Goal: Find specific page/section: Find specific page/section

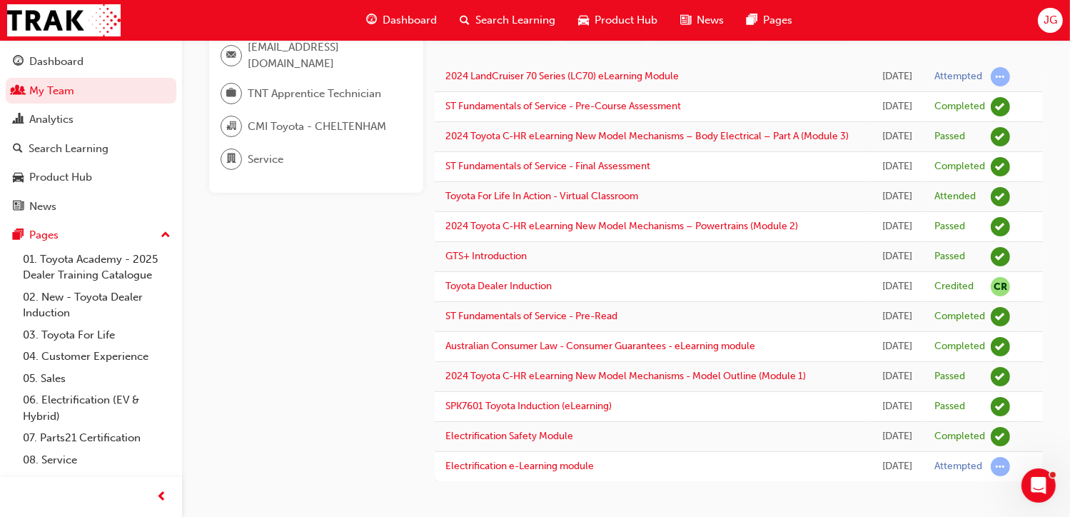
scroll to position [283, 0]
click at [76, 91] on link "My Team" at bounding box center [91, 91] width 171 height 26
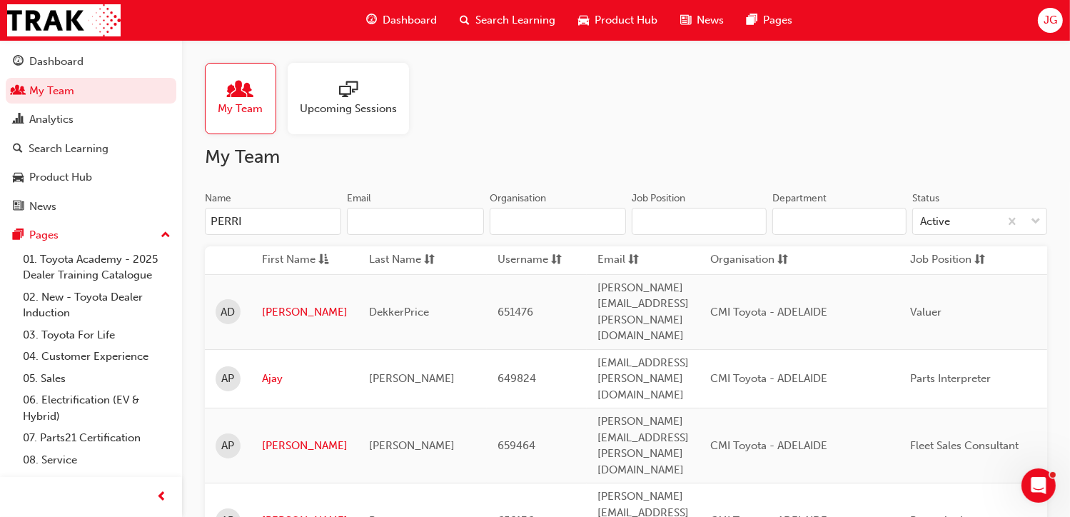
type input "[PERSON_NAME]"
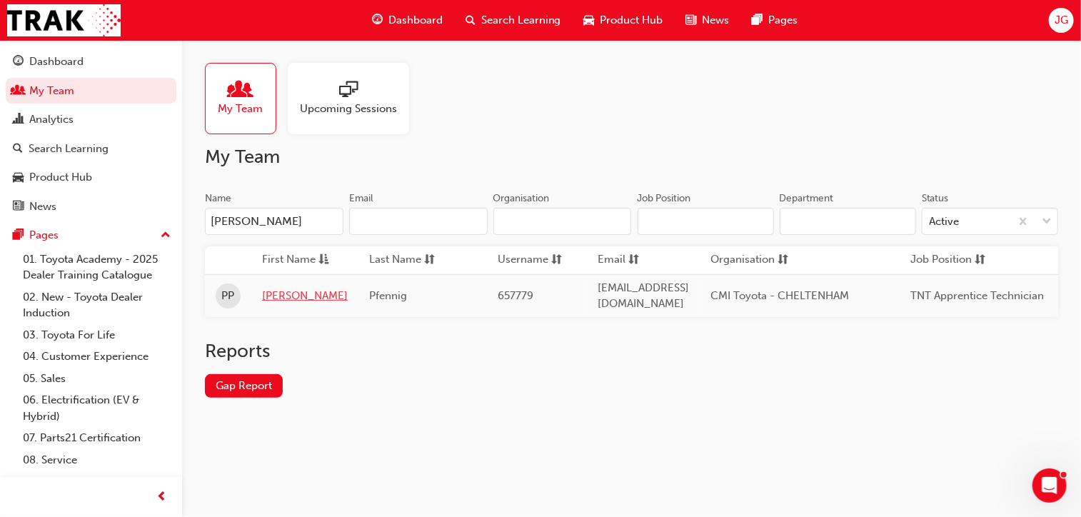
click at [280, 293] on link "[PERSON_NAME]" at bounding box center [305, 296] width 86 height 16
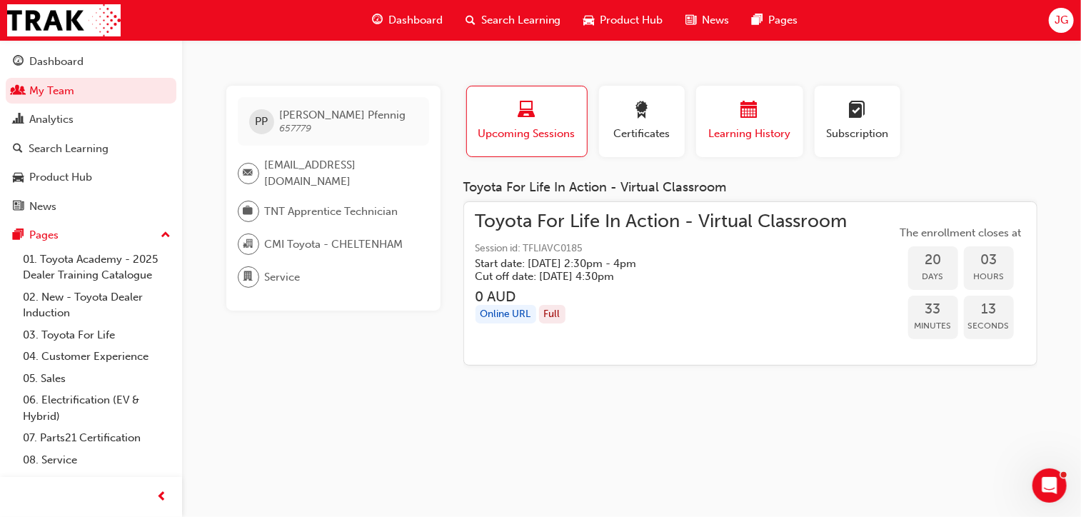
click at [729, 122] on div "button" at bounding box center [750, 112] width 86 height 22
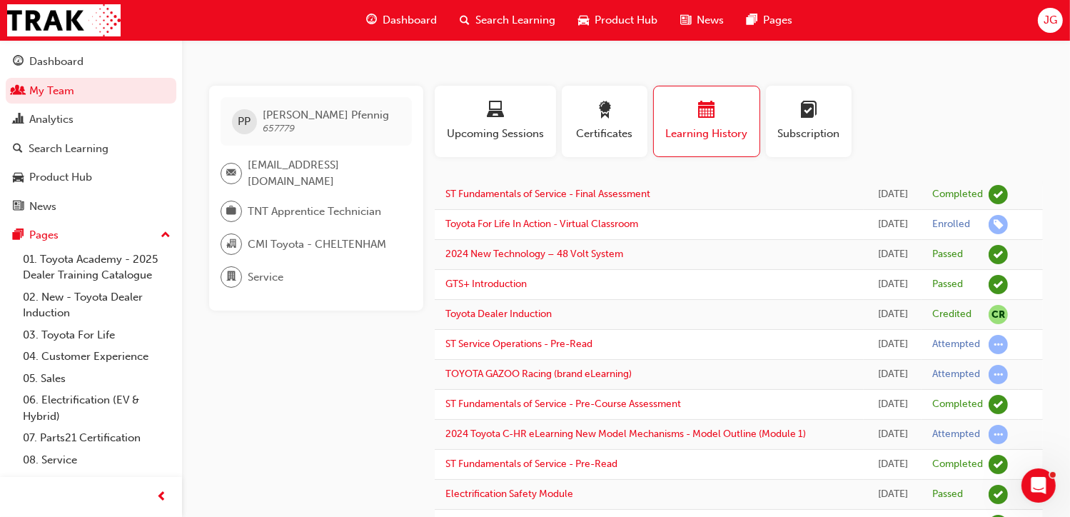
click at [366, 417] on div "PP [PERSON_NAME] 657779 [EMAIL_ADDRESS][DOMAIN_NAME] TNT Apprentice Technician …" at bounding box center [322, 312] width 226 height 453
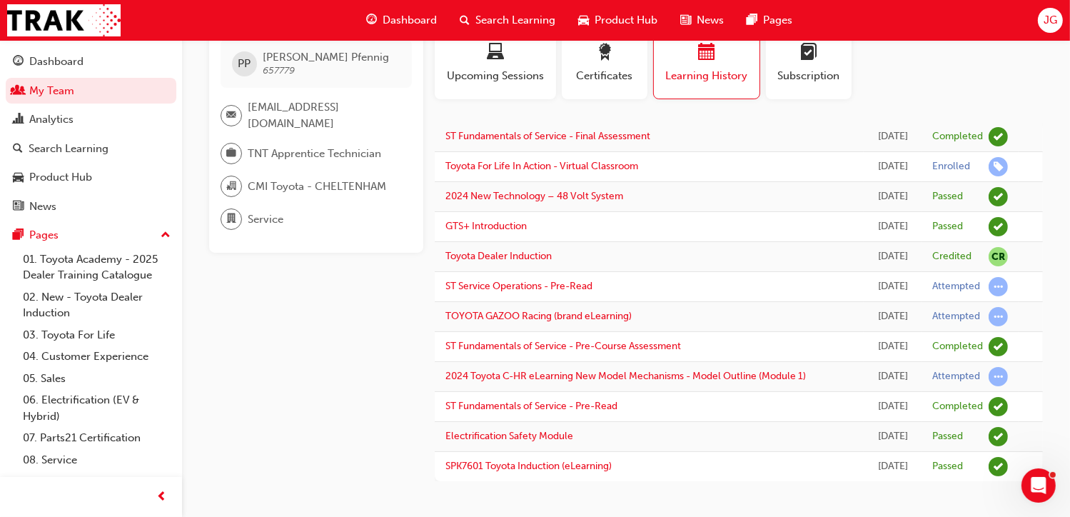
scroll to position [120, 0]
